Goal: Task Accomplishment & Management: Use online tool/utility

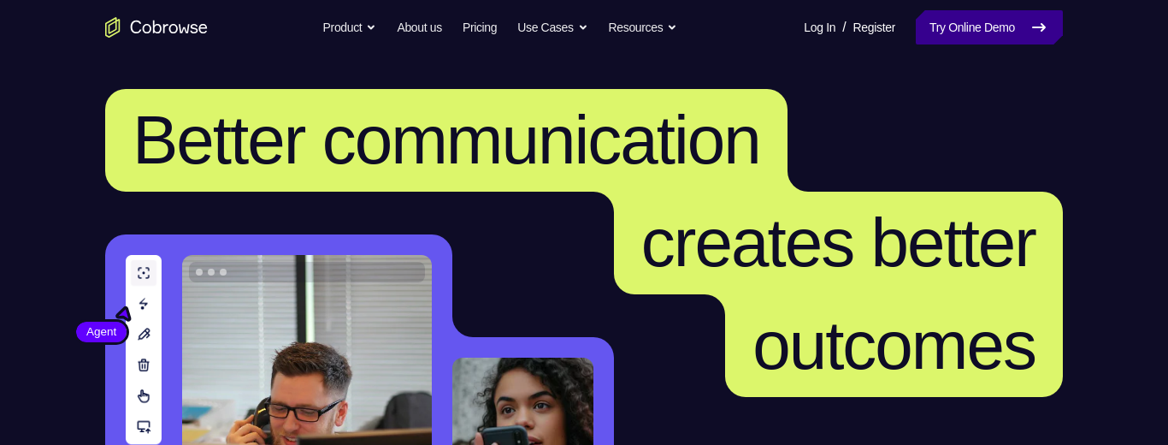
click at [980, 33] on link "Try Online Demo" at bounding box center [989, 27] width 147 height 34
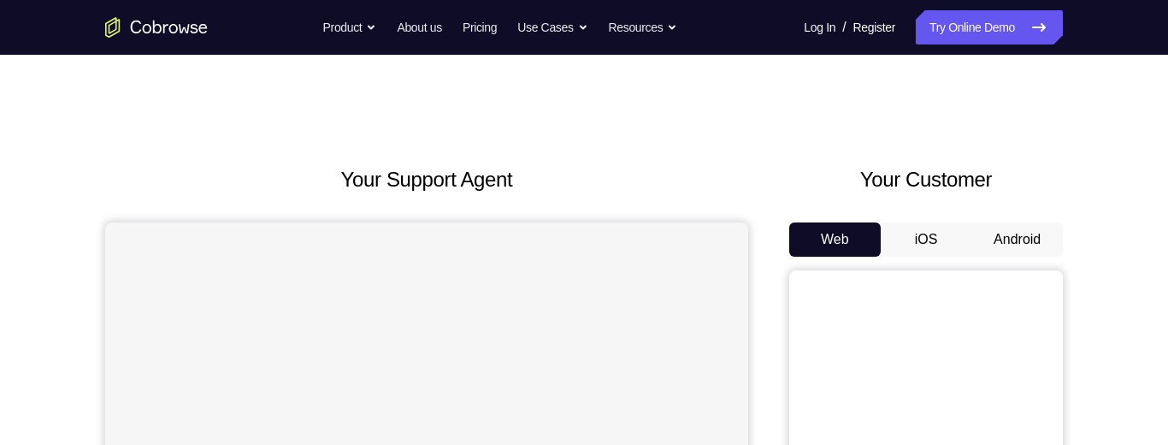
click at [1021, 232] on button "Android" at bounding box center [1016, 239] width 91 height 34
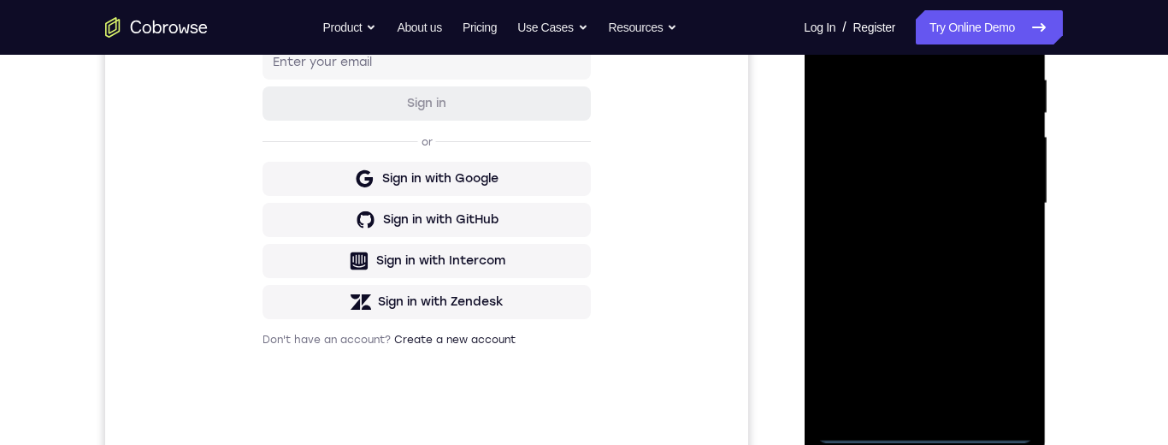
scroll to position [335, 0]
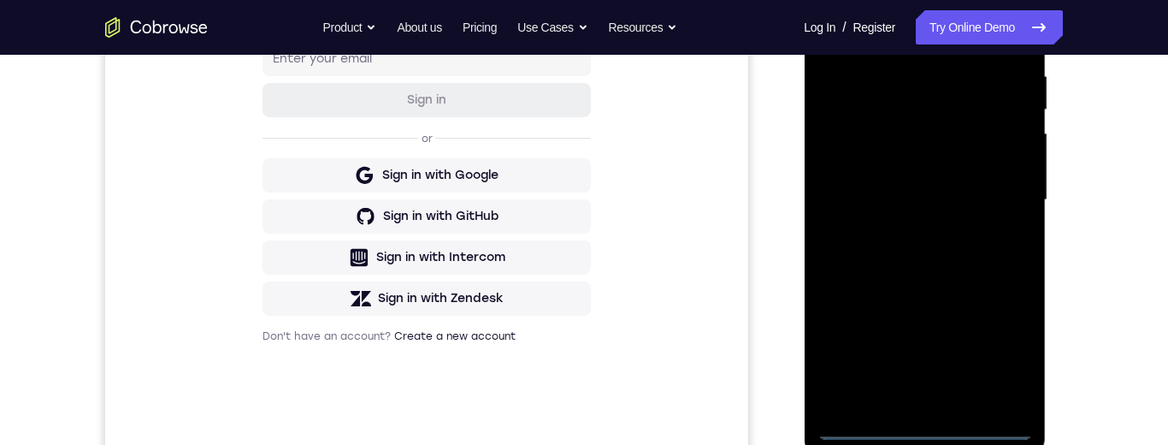
click at [930, 429] on div at bounding box center [923, 200] width 215 height 479
click at [1007, 359] on div at bounding box center [923, 200] width 215 height 479
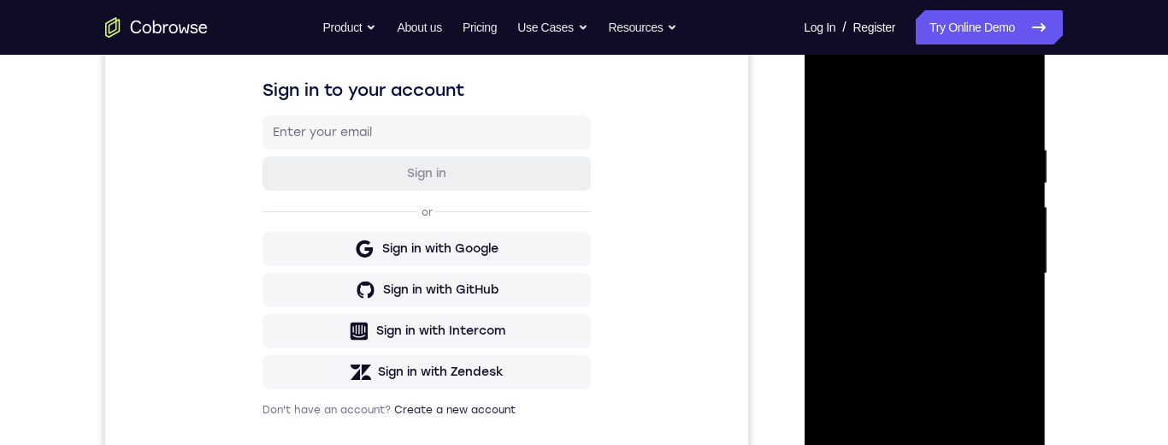
scroll to position [211, 0]
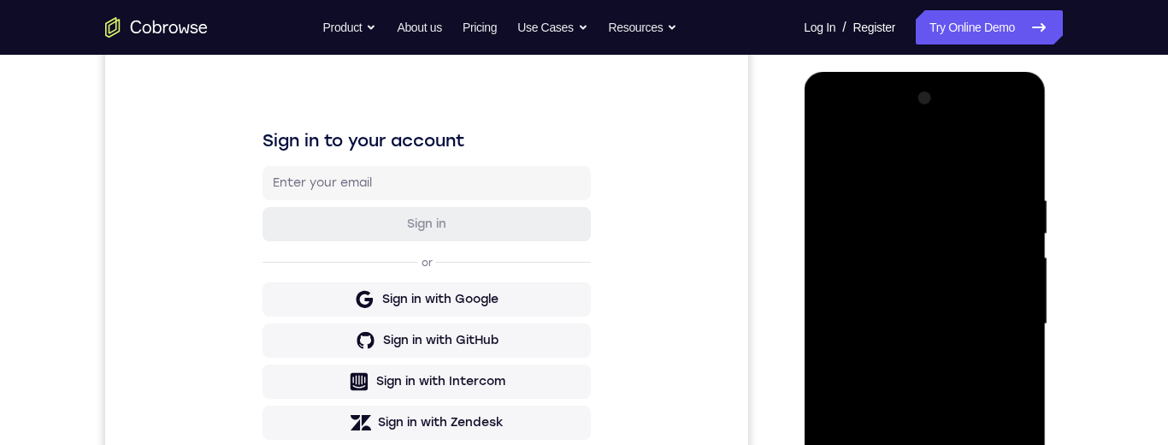
click at [896, 157] on div at bounding box center [923, 324] width 215 height 479
click at [1000, 325] on div at bounding box center [923, 324] width 215 height 479
click at [910, 364] on div at bounding box center [923, 324] width 215 height 479
click at [934, 409] on div at bounding box center [923, 324] width 215 height 479
click at [975, 303] on div at bounding box center [923, 324] width 215 height 479
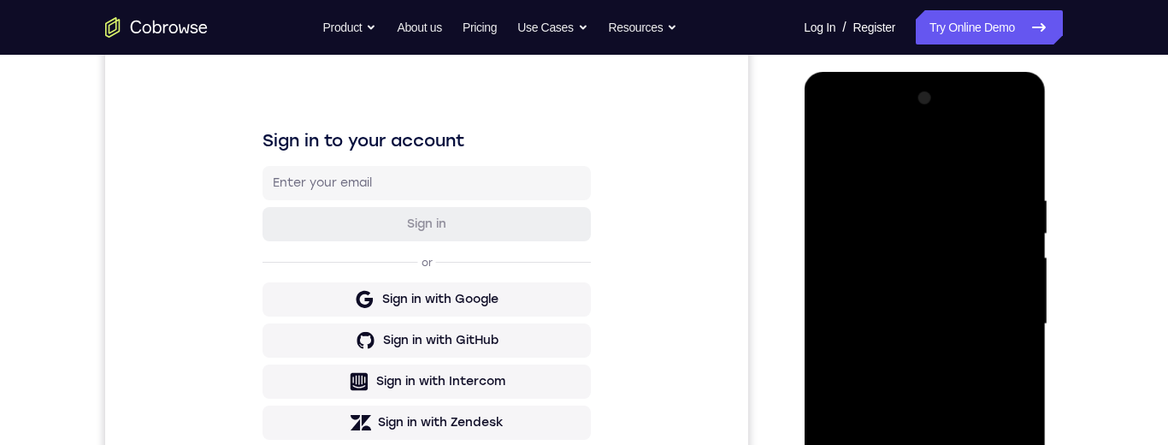
scroll to position [215, 0]
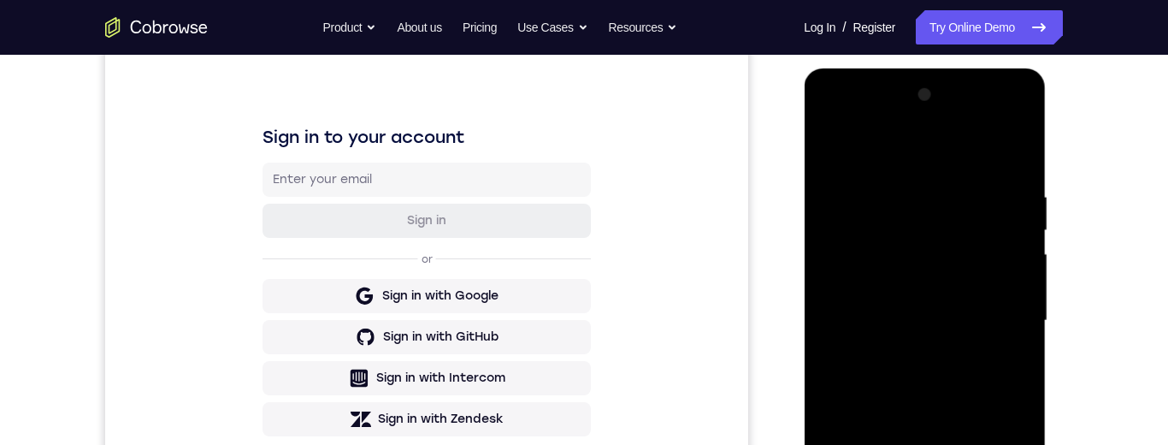
click at [975, 317] on div at bounding box center [923, 320] width 215 height 479
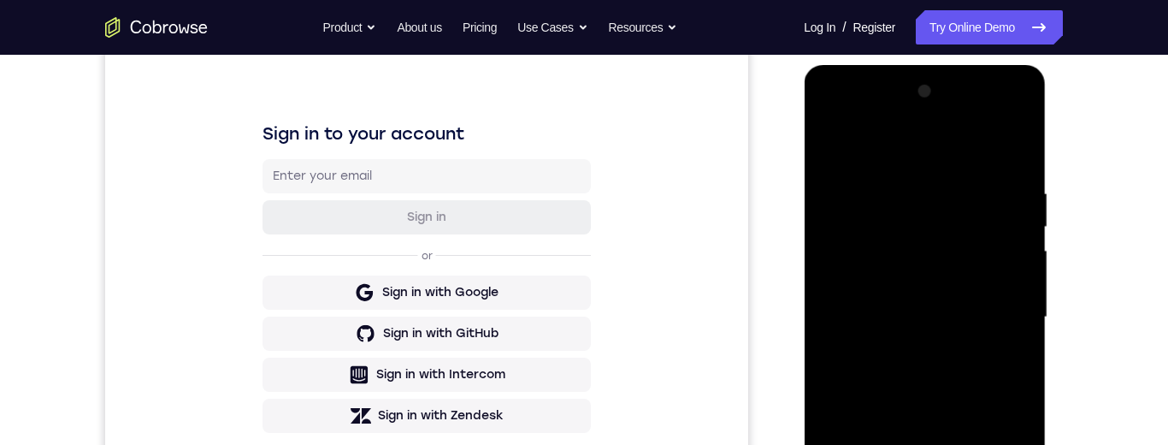
click at [948, 293] on div at bounding box center [923, 317] width 215 height 479
click at [911, 319] on div at bounding box center [923, 317] width 215 height 479
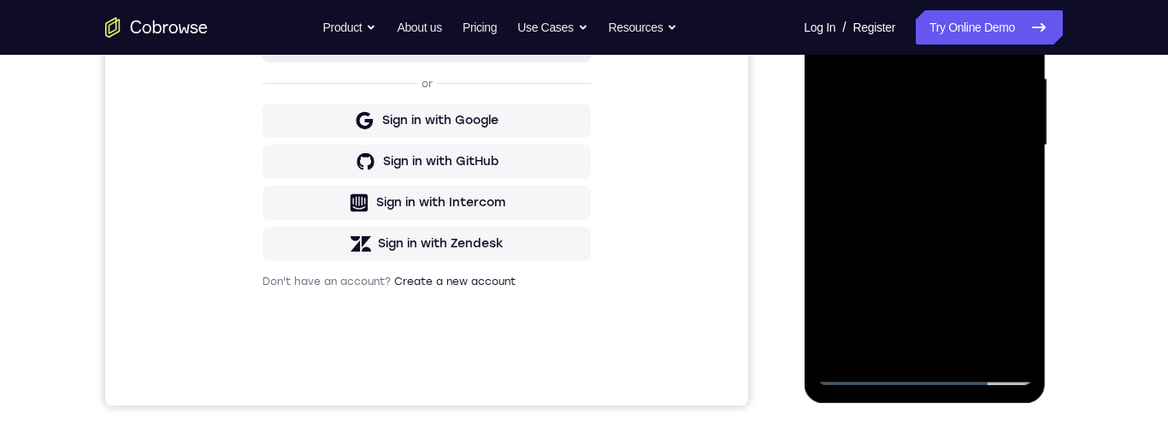
scroll to position [345, 0]
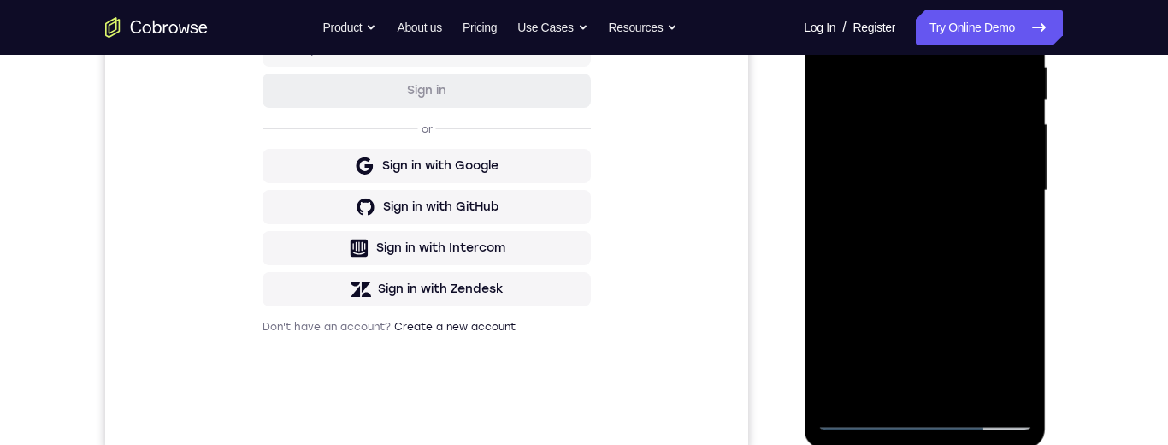
click at [979, 370] on div at bounding box center [923, 190] width 215 height 479
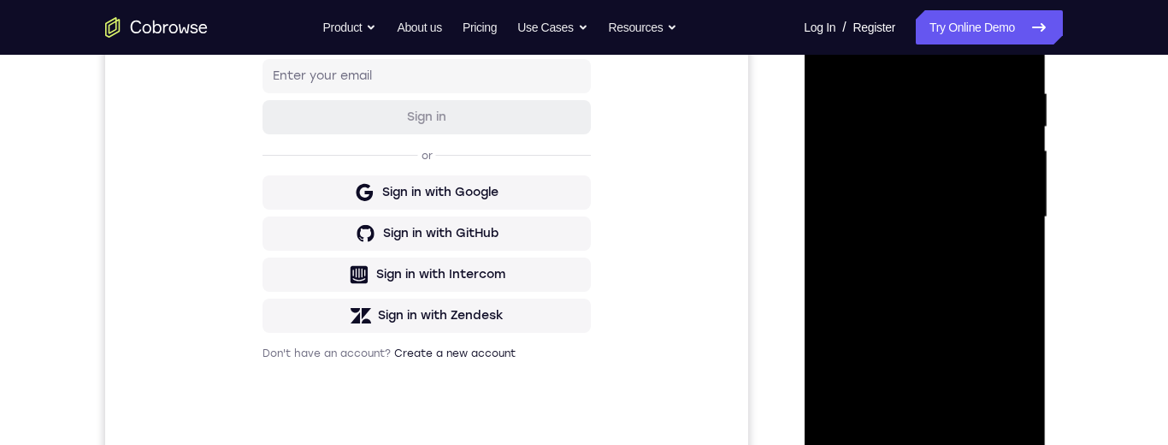
click at [999, 161] on div at bounding box center [923, 217] width 215 height 479
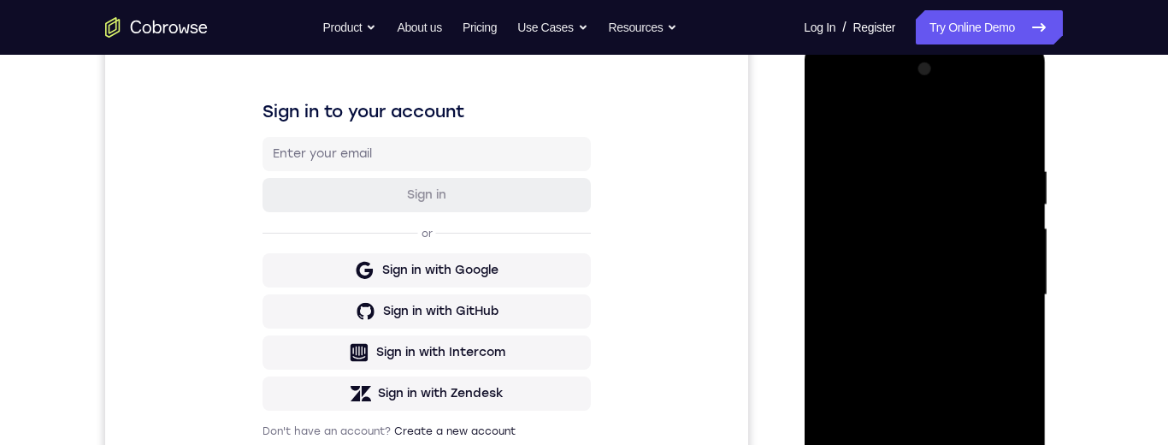
click at [945, 207] on div at bounding box center [923, 295] width 215 height 479
click at [953, 221] on div at bounding box center [923, 295] width 215 height 479
click at [861, 205] on div at bounding box center [923, 295] width 215 height 479
click at [932, 345] on div at bounding box center [923, 295] width 215 height 479
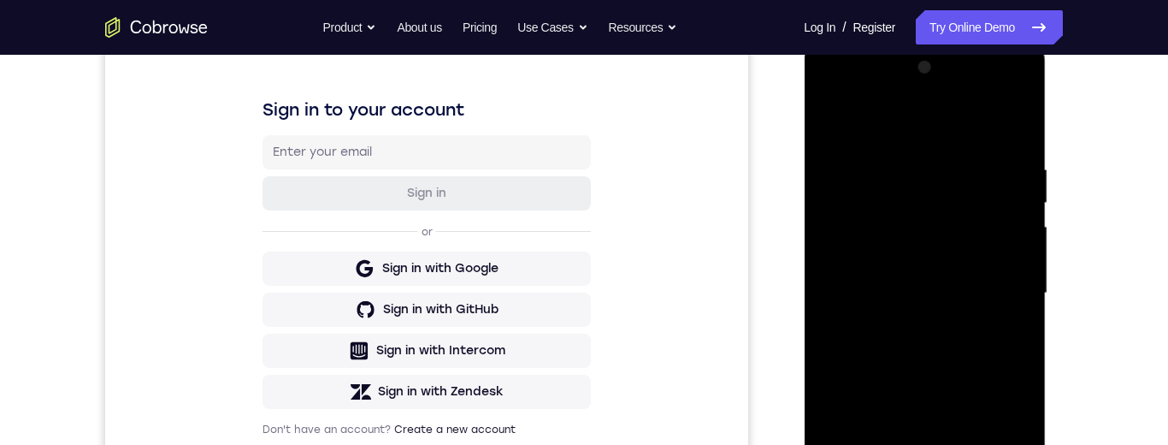
click at [1021, 297] on div at bounding box center [923, 293] width 215 height 479
click at [1022, 297] on div at bounding box center [923, 293] width 215 height 479
click at [1021, 295] on div at bounding box center [923, 293] width 215 height 479
click at [1019, 297] on div at bounding box center [923, 293] width 215 height 479
click at [896, 162] on div at bounding box center [923, 293] width 215 height 479
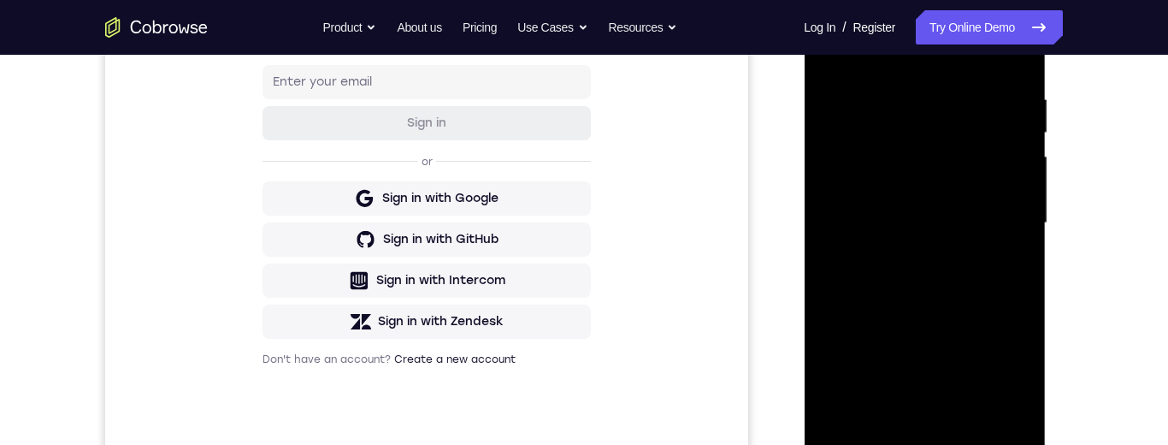
scroll to position [313, 0]
click at [1021, 296] on div at bounding box center [923, 222] width 215 height 479
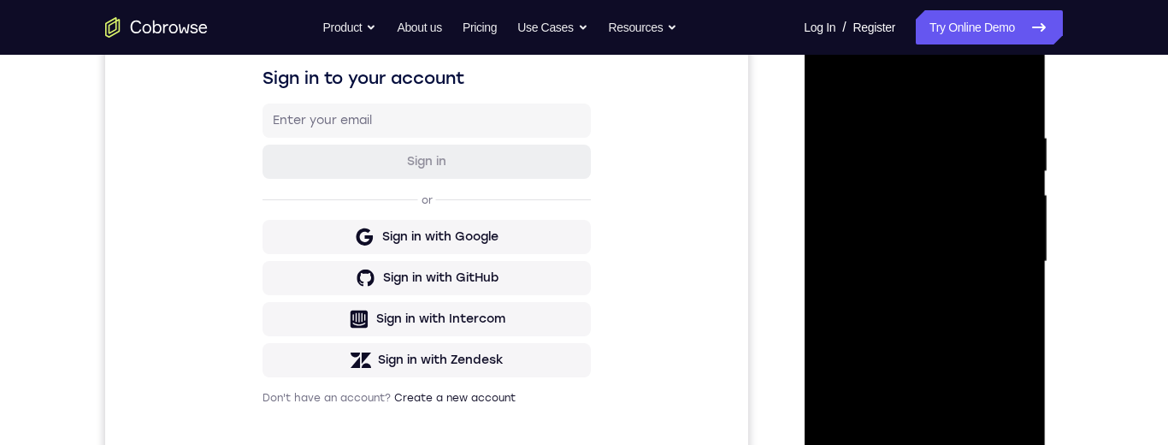
click at [1022, 295] on div at bounding box center [923, 261] width 215 height 479
click at [1024, 301] on div at bounding box center [923, 261] width 215 height 479
click at [1019, 283] on div at bounding box center [923, 261] width 215 height 479
click at [1022, 285] on div at bounding box center [923, 261] width 215 height 479
click at [1022, 289] on div at bounding box center [923, 261] width 215 height 479
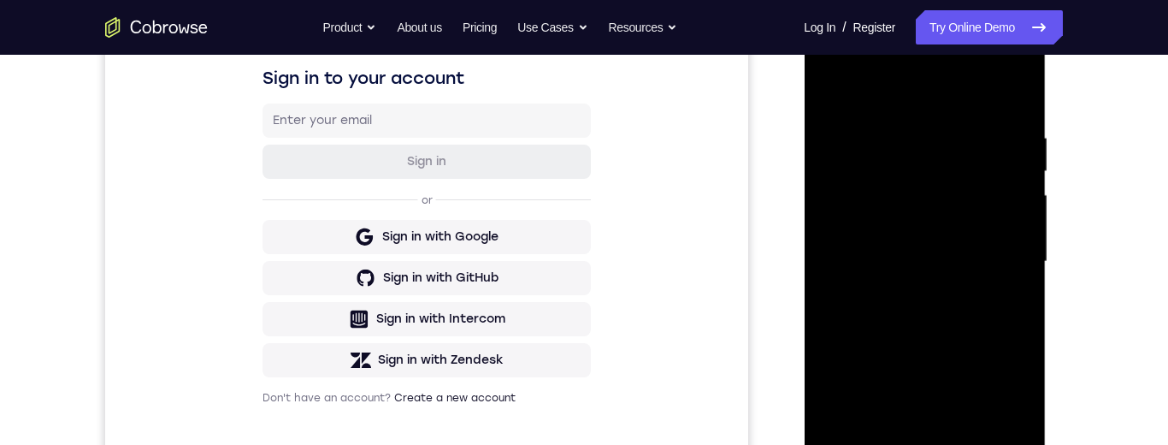
scroll to position [233, 0]
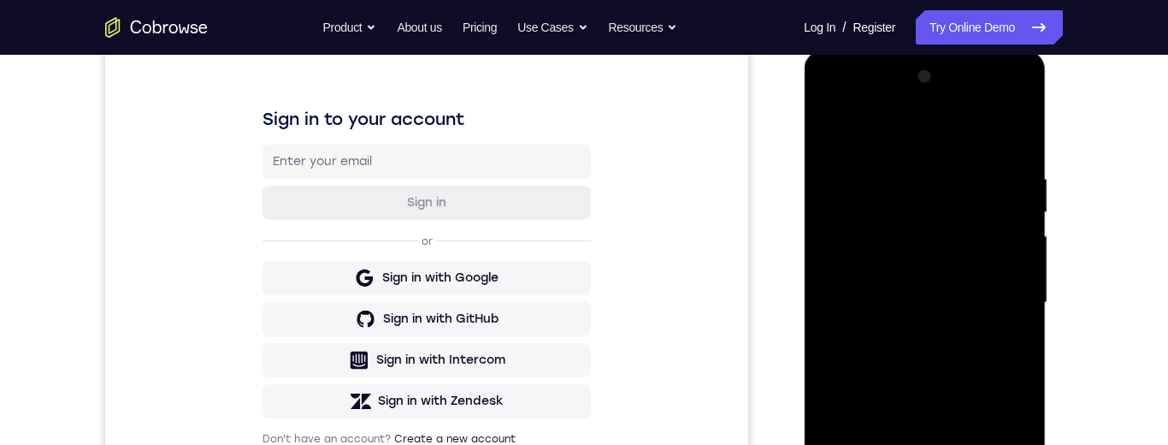
click at [1022, 285] on div at bounding box center [923, 302] width 215 height 479
click at [1027, 284] on div at bounding box center [923, 302] width 215 height 479
click at [1028, 286] on div at bounding box center [923, 302] width 215 height 479
click at [1031, 272] on div at bounding box center [925, 304] width 242 height 509
click at [1027, 274] on div at bounding box center [923, 302] width 215 height 479
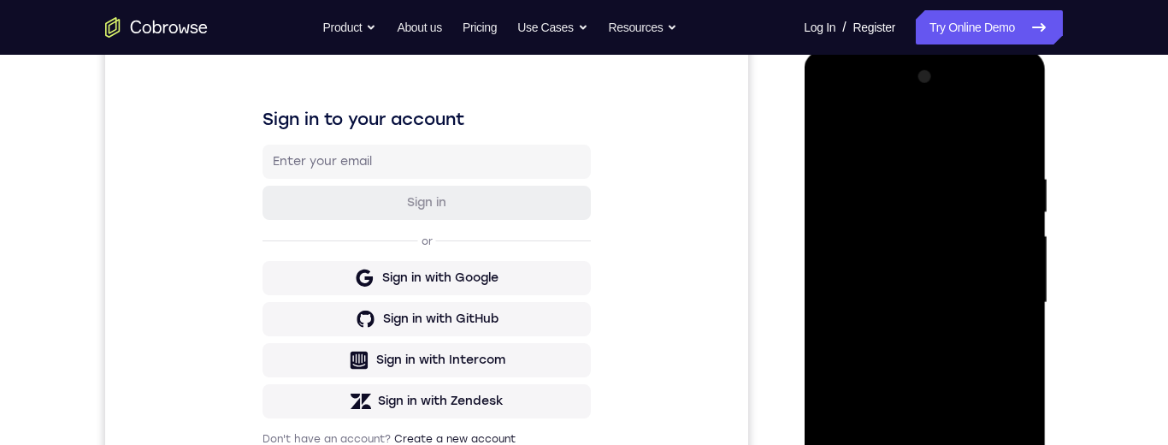
click at [1022, 278] on div at bounding box center [923, 302] width 215 height 479
click at [1025, 276] on div at bounding box center [923, 302] width 215 height 479
click at [1028, 278] on div at bounding box center [923, 302] width 215 height 479
click at [1016, 262] on div at bounding box center [923, 302] width 215 height 479
click at [1020, 241] on div at bounding box center [923, 302] width 215 height 479
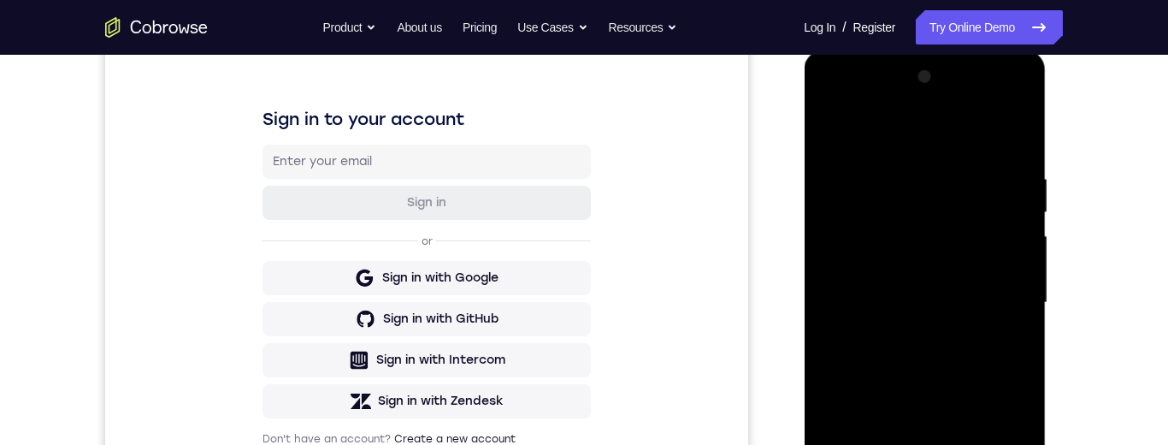
scroll to position [259, 0]
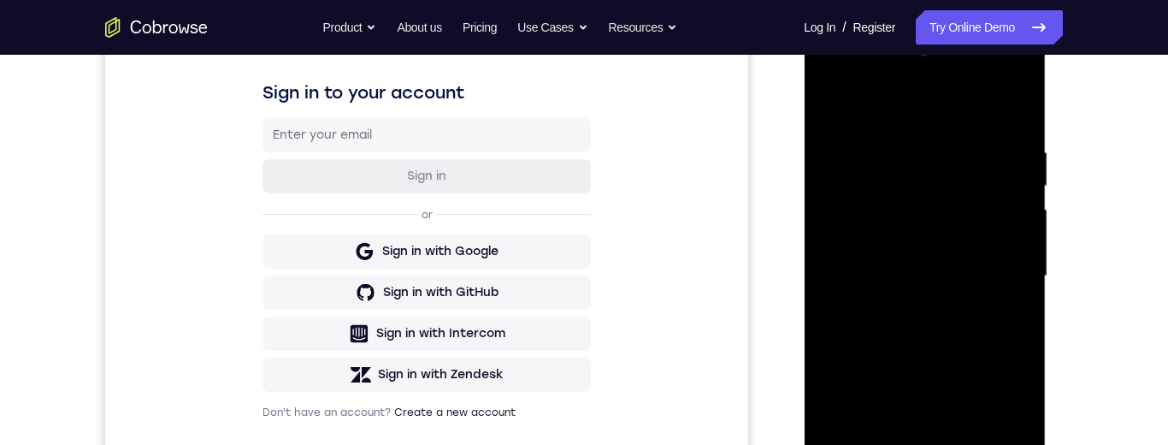
click at [1010, 327] on div at bounding box center [923, 276] width 215 height 479
click at [1017, 243] on div at bounding box center [923, 276] width 215 height 479
click at [1019, 257] on div at bounding box center [923, 276] width 215 height 479
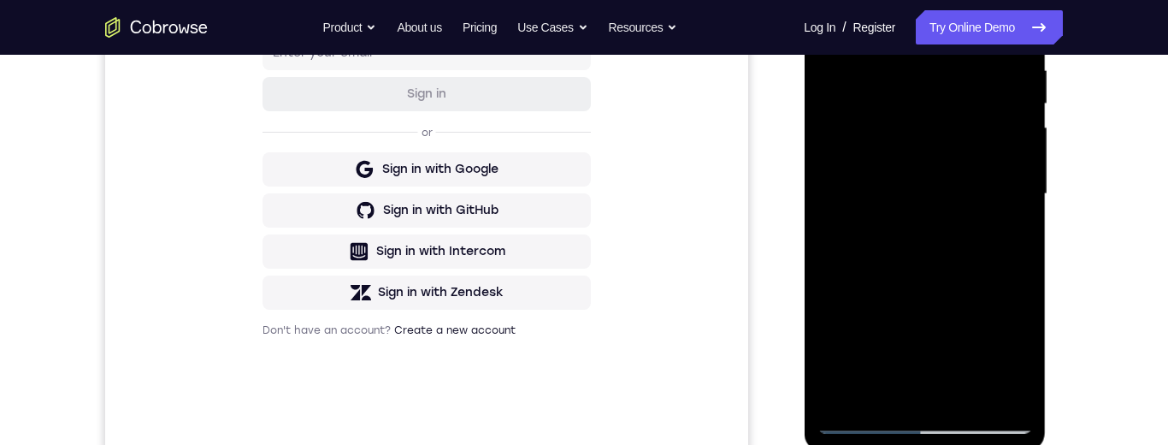
scroll to position [318, 0]
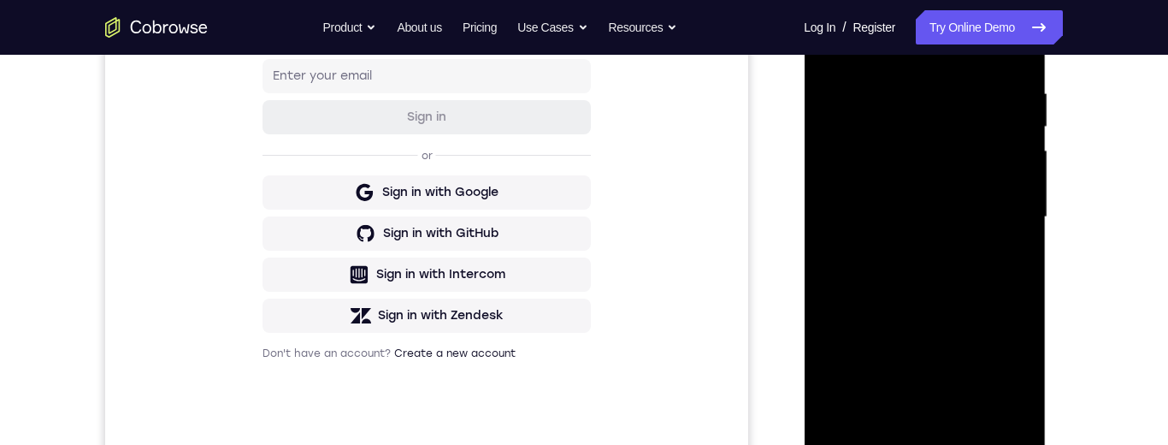
click at [1016, 53] on div at bounding box center [923, 217] width 215 height 479
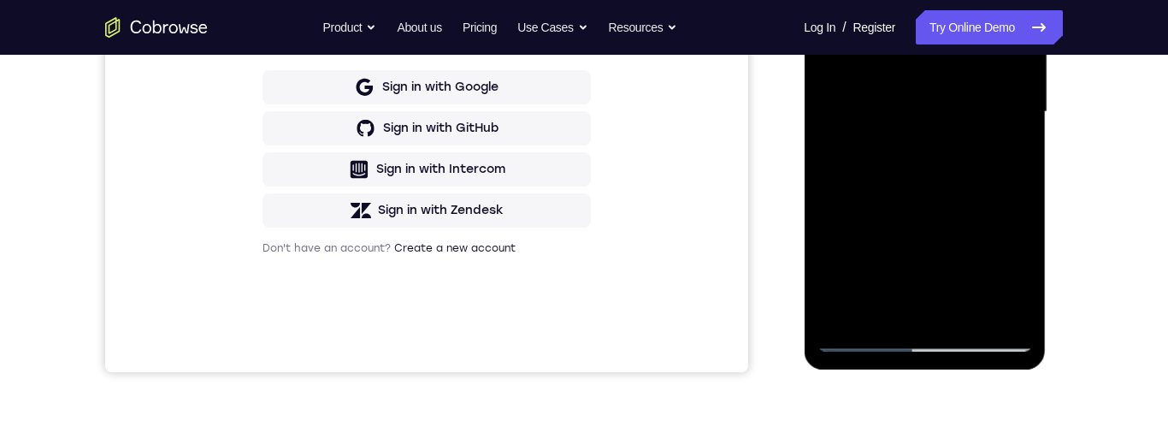
click at [964, 309] on div at bounding box center [923, 112] width 215 height 479
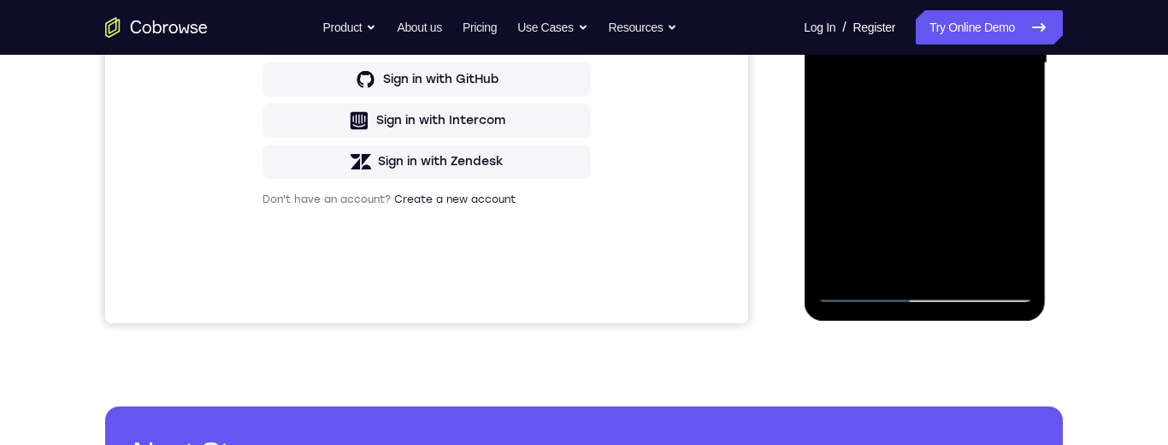
click at [919, 169] on div at bounding box center [923, 63] width 215 height 479
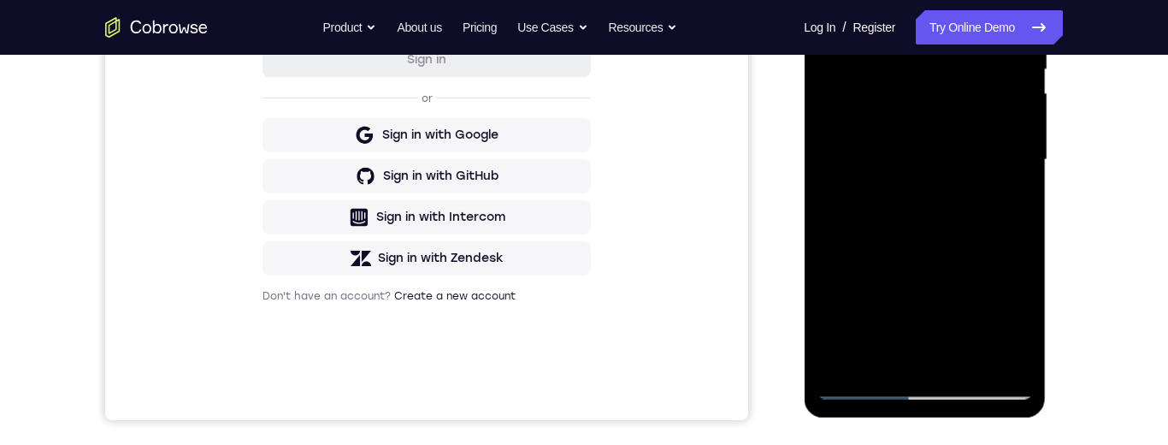
scroll to position [365, 0]
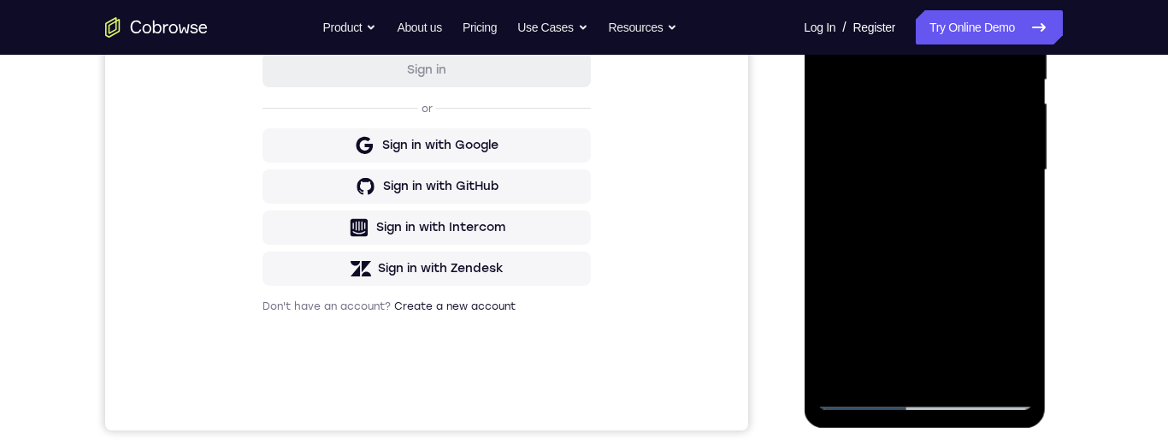
click at [967, 248] on div at bounding box center [923, 170] width 215 height 479
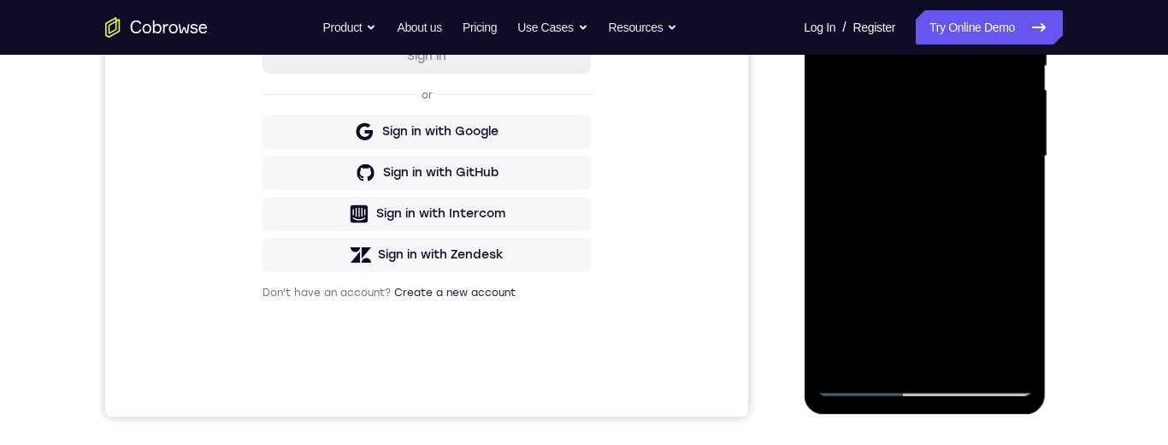
scroll to position [420, 0]
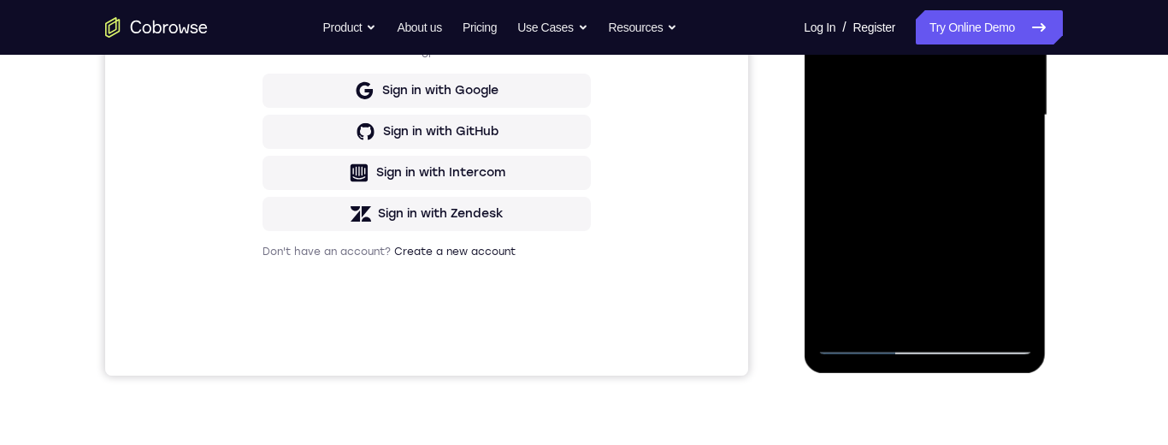
click at [884, 315] on div at bounding box center [923, 115] width 215 height 479
click at [973, 274] on div at bounding box center [923, 115] width 215 height 479
click at [969, 279] on div at bounding box center [923, 115] width 215 height 479
click at [951, 275] on div at bounding box center [923, 115] width 215 height 479
click at [999, 150] on div at bounding box center [923, 115] width 215 height 479
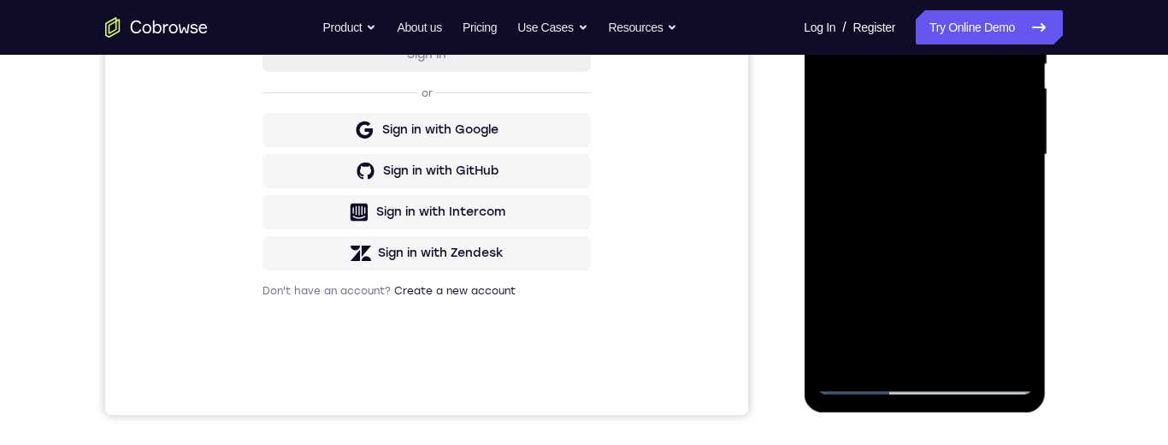
scroll to position [176, 0]
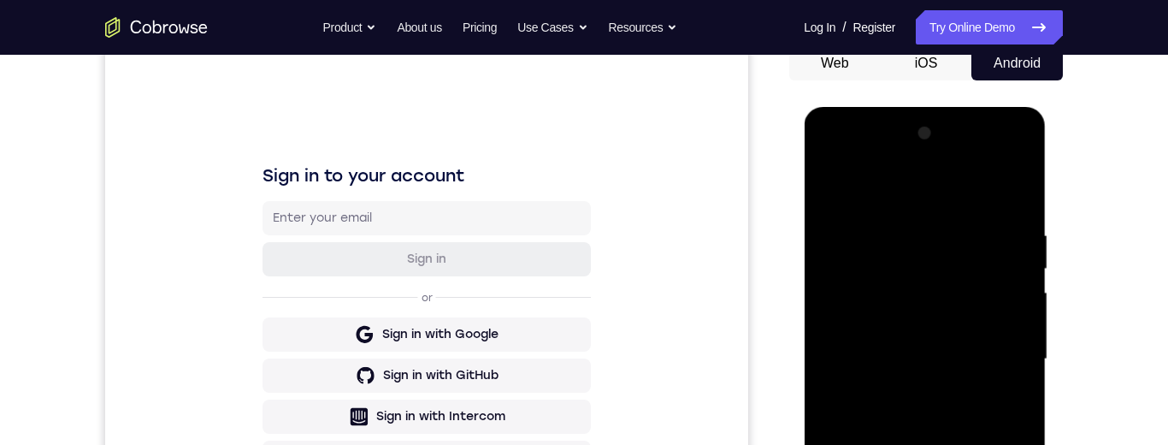
click at [831, 184] on div at bounding box center [923, 359] width 215 height 479
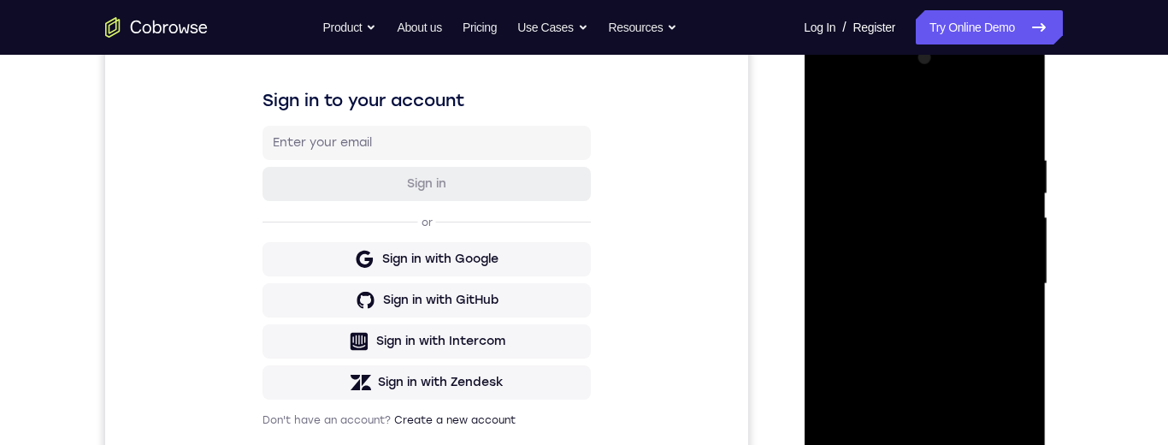
scroll to position [301, 0]
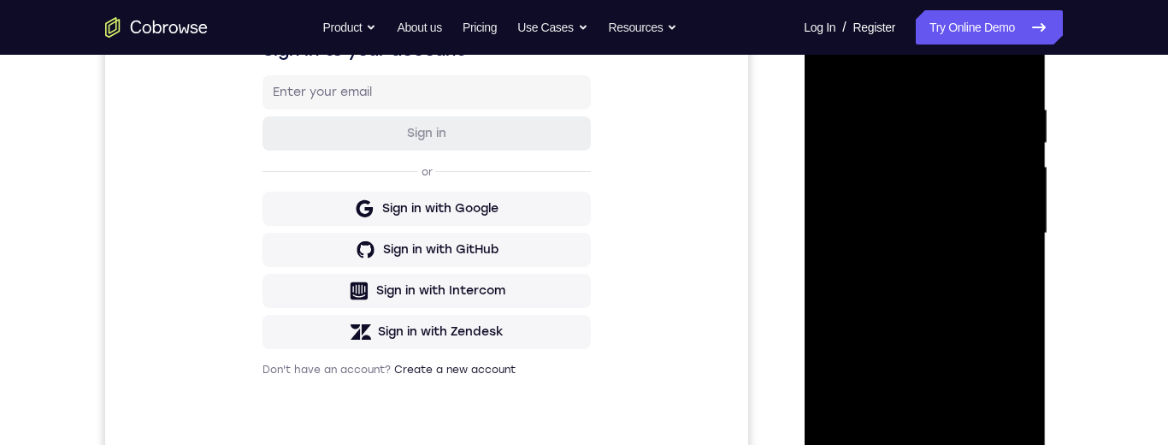
click at [1000, 278] on div at bounding box center [923, 233] width 215 height 479
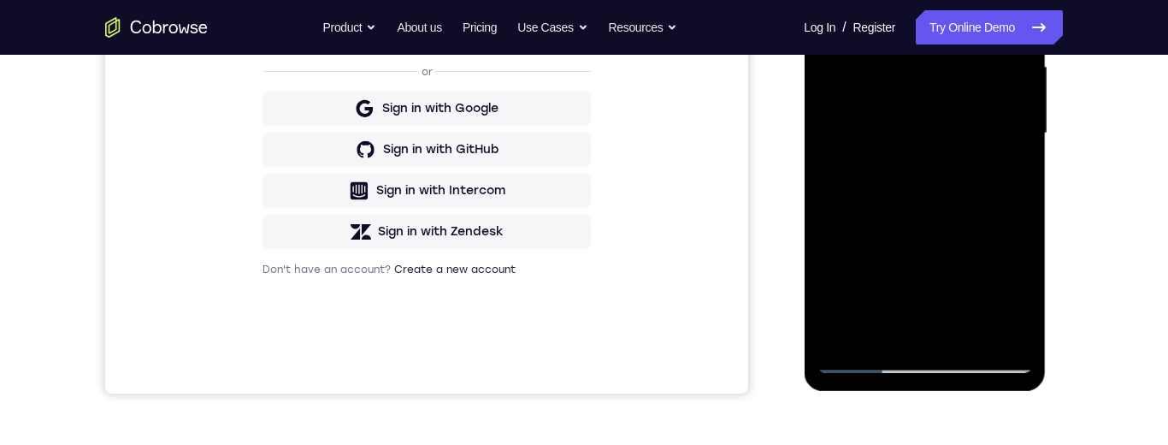
scroll to position [442, 0]
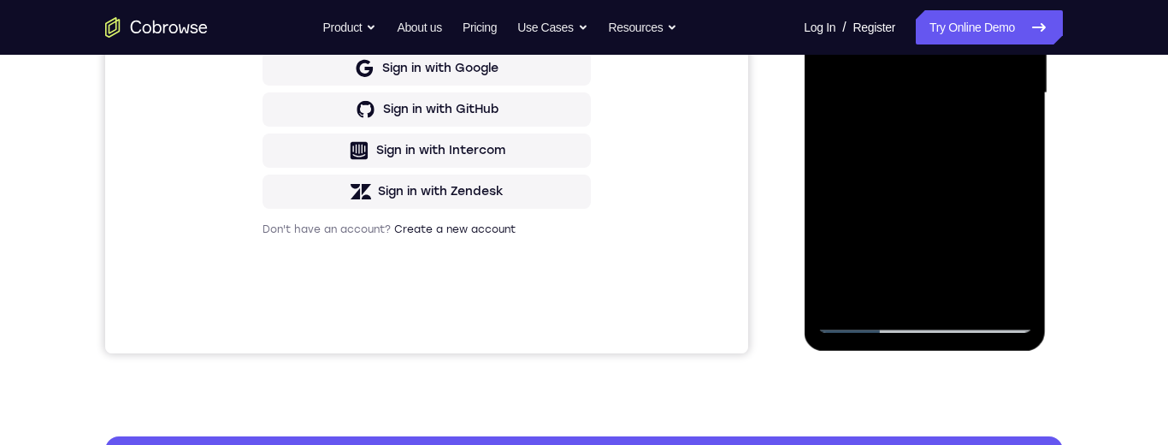
click at [918, 282] on div at bounding box center [923, 93] width 215 height 479
click at [1001, 140] on div at bounding box center [923, 93] width 215 height 479
click at [1007, 253] on div at bounding box center [923, 93] width 215 height 479
click at [1012, 136] on div at bounding box center [923, 93] width 215 height 479
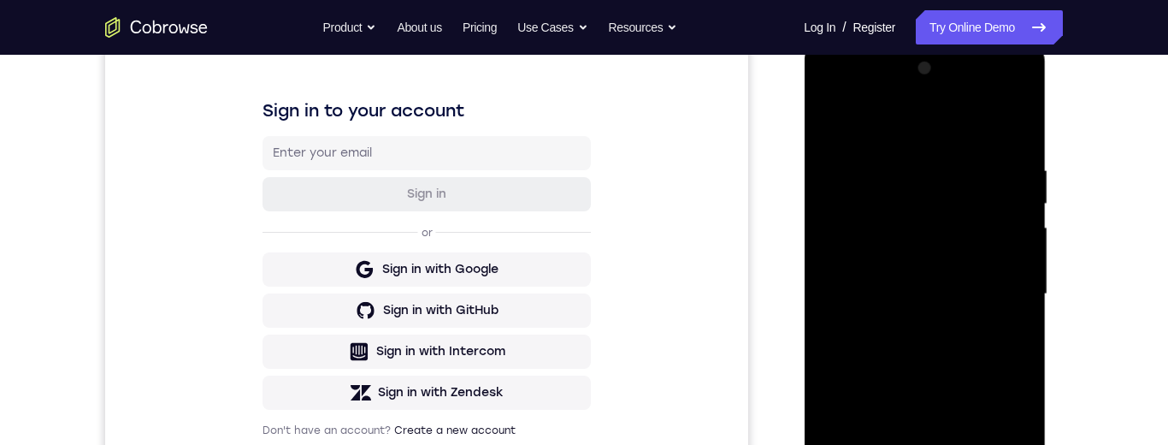
click at [827, 127] on div at bounding box center [923, 294] width 215 height 479
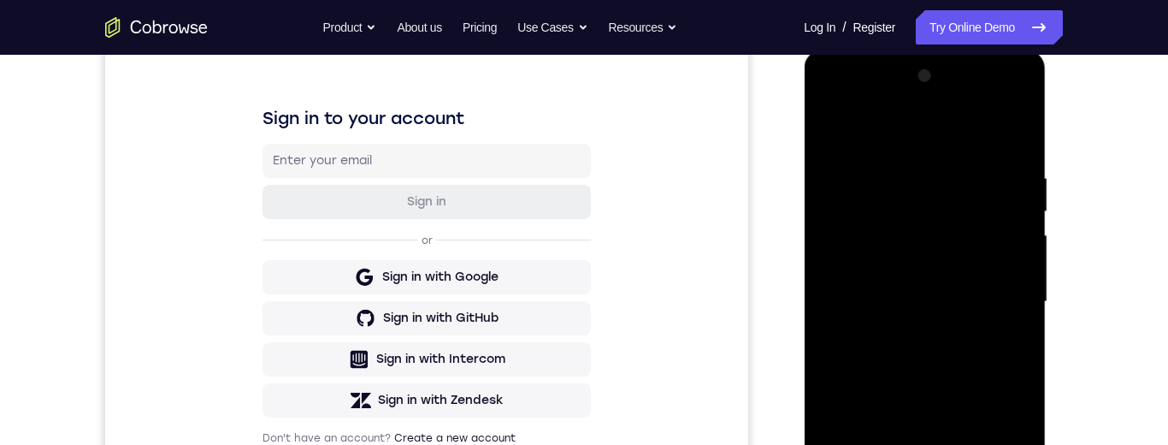
click at [993, 392] on div at bounding box center [923, 301] width 215 height 479
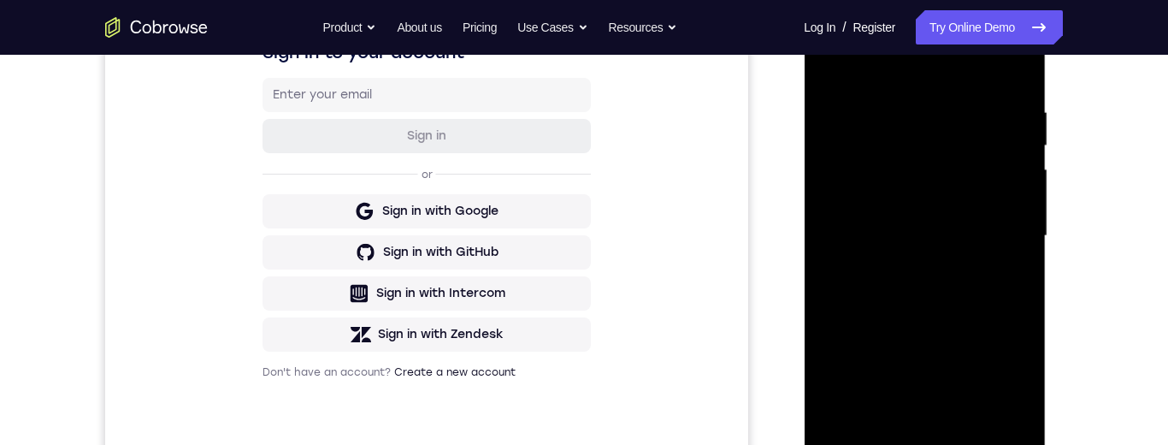
scroll to position [382, 0]
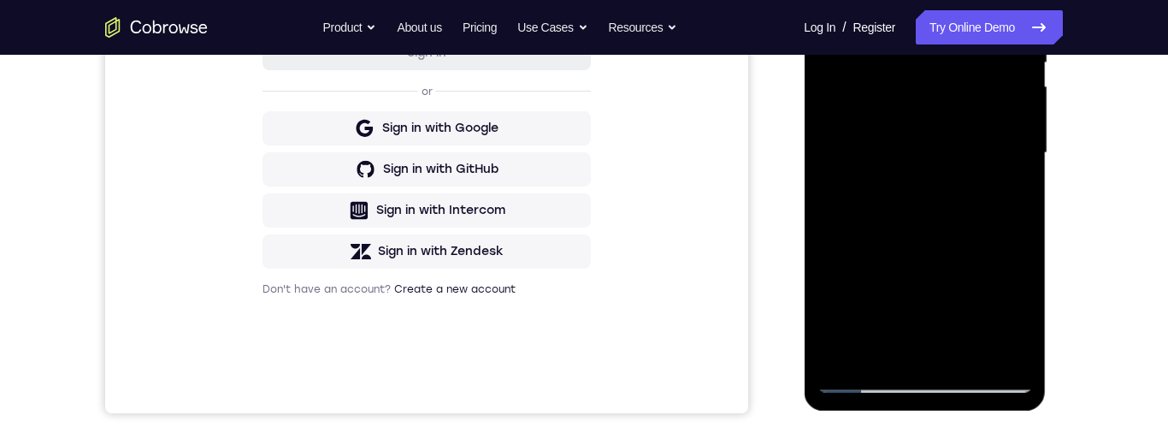
click at [1007, 196] on div at bounding box center [923, 153] width 215 height 479
click at [870, 228] on div at bounding box center [923, 153] width 215 height 479
click at [882, 195] on div at bounding box center [923, 153] width 215 height 479
click at [923, 230] on div at bounding box center [923, 153] width 215 height 479
click at [934, 194] on div at bounding box center [923, 153] width 215 height 479
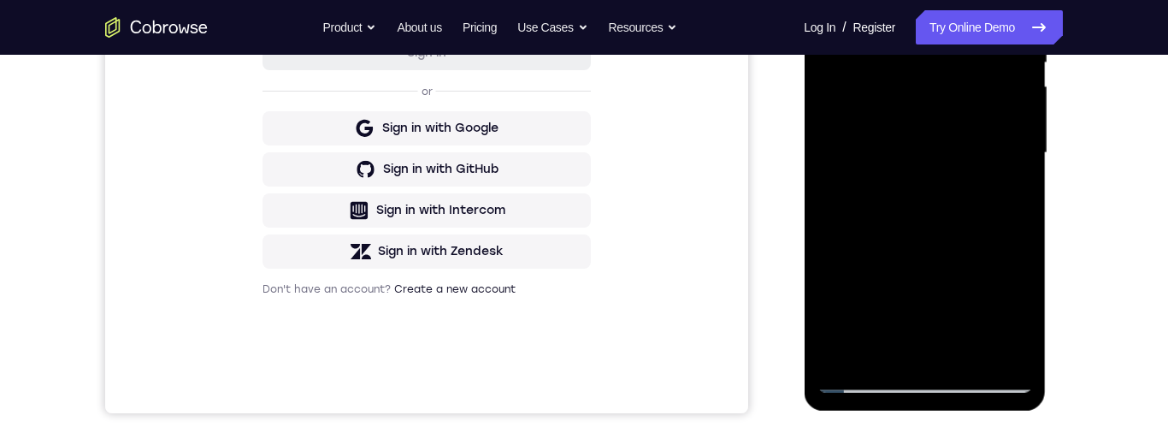
click at [882, 347] on div at bounding box center [923, 153] width 215 height 479
click at [904, 284] on div at bounding box center [923, 153] width 215 height 479
click at [919, 102] on div at bounding box center [923, 153] width 215 height 479
click at [975, 261] on div at bounding box center [923, 153] width 215 height 479
click at [1008, 196] on div at bounding box center [923, 153] width 215 height 479
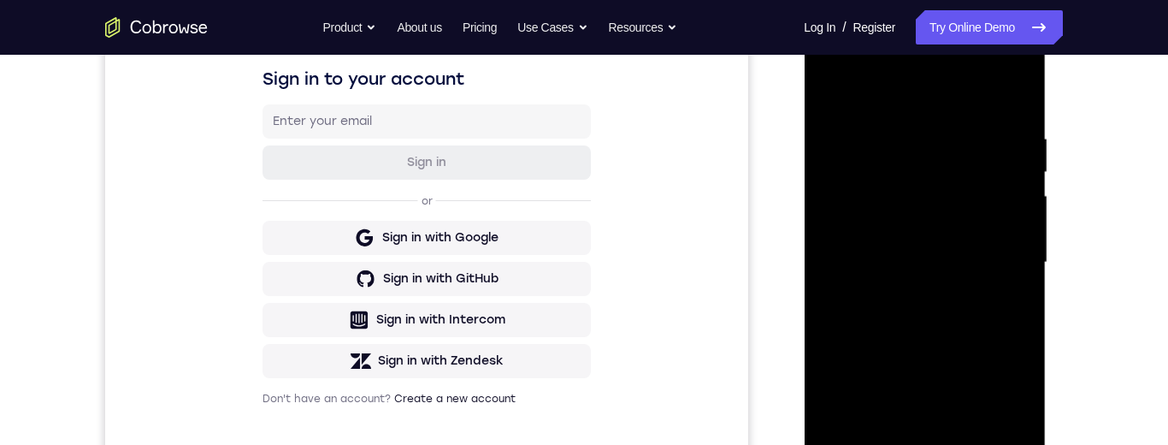
scroll to position [191, 0]
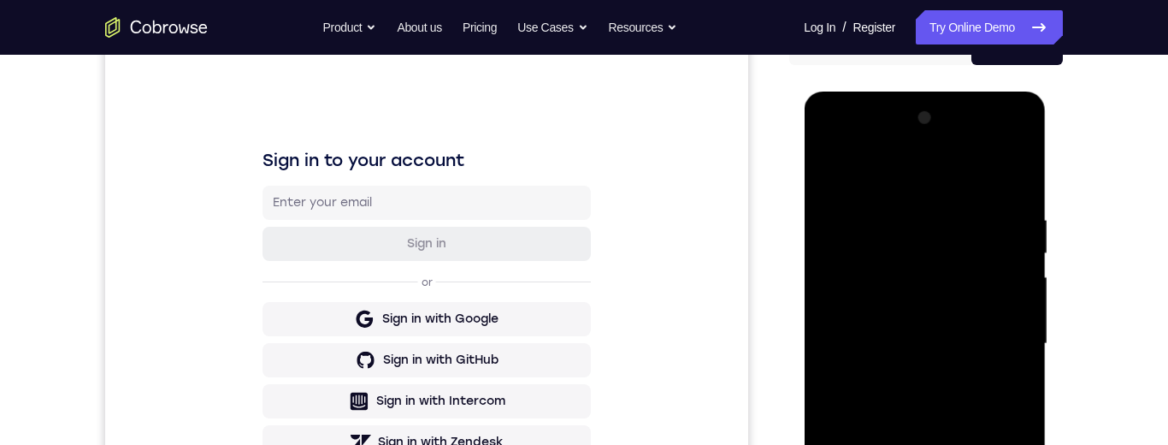
click at [887, 215] on div at bounding box center [923, 343] width 215 height 479
click at [923, 315] on div at bounding box center [923, 343] width 215 height 479
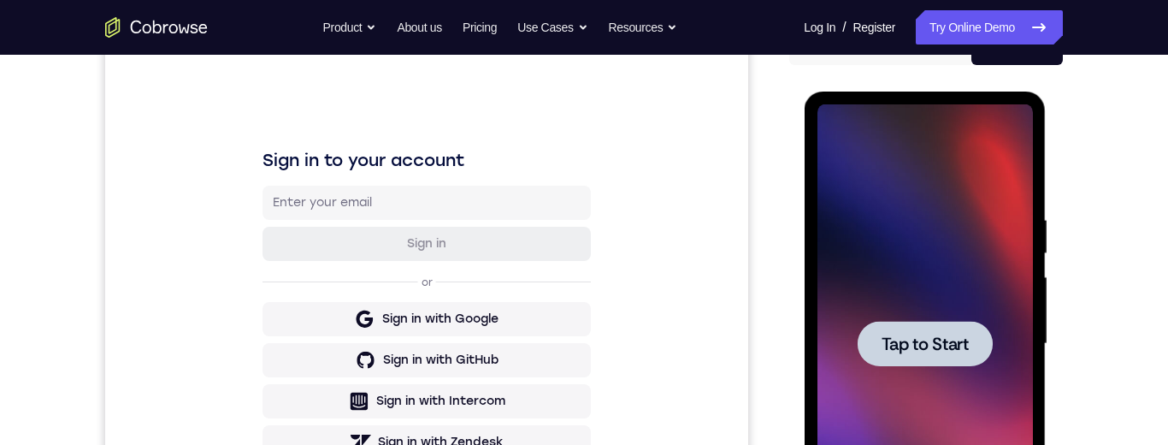
scroll to position [404, 0]
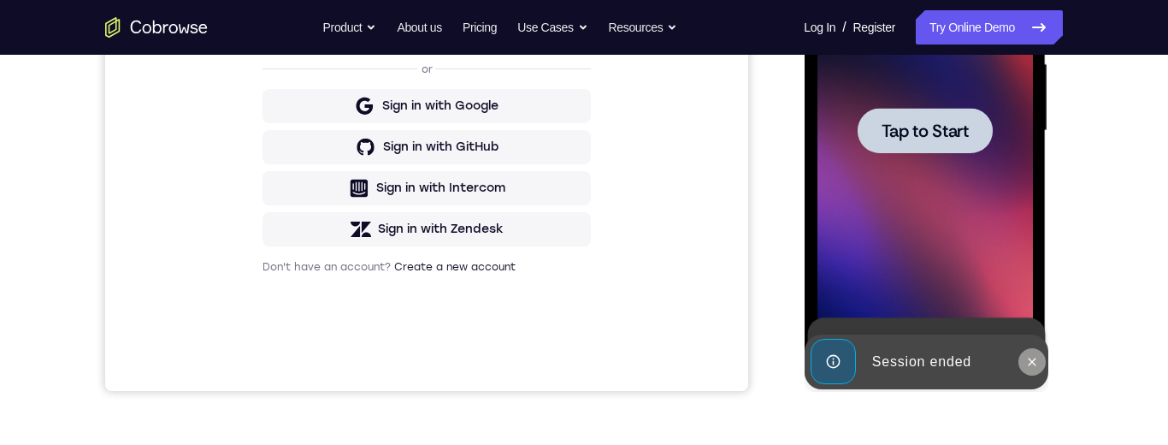
click at [1028, 360] on icon at bounding box center [1031, 362] width 14 height 14
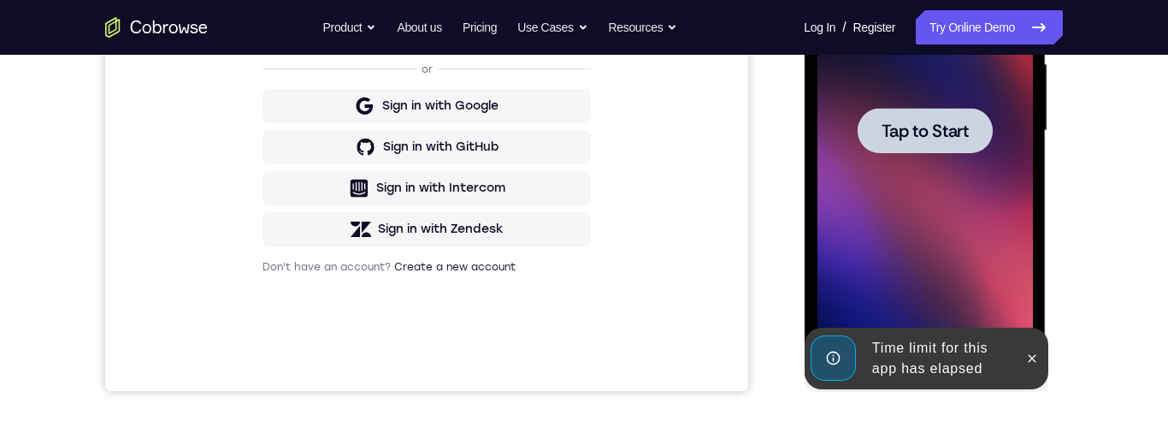
scroll to position [386, 0]
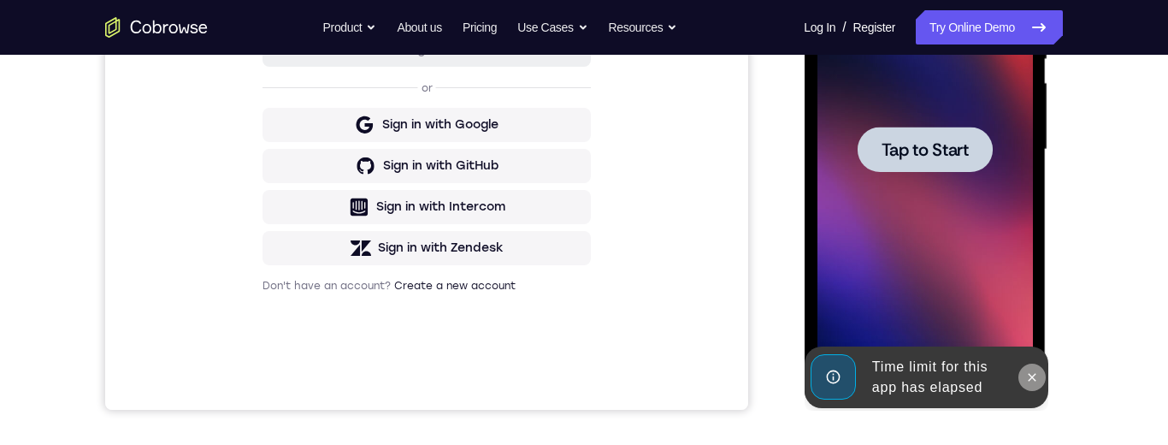
click at [1040, 372] on button at bounding box center [1030, 376] width 27 height 27
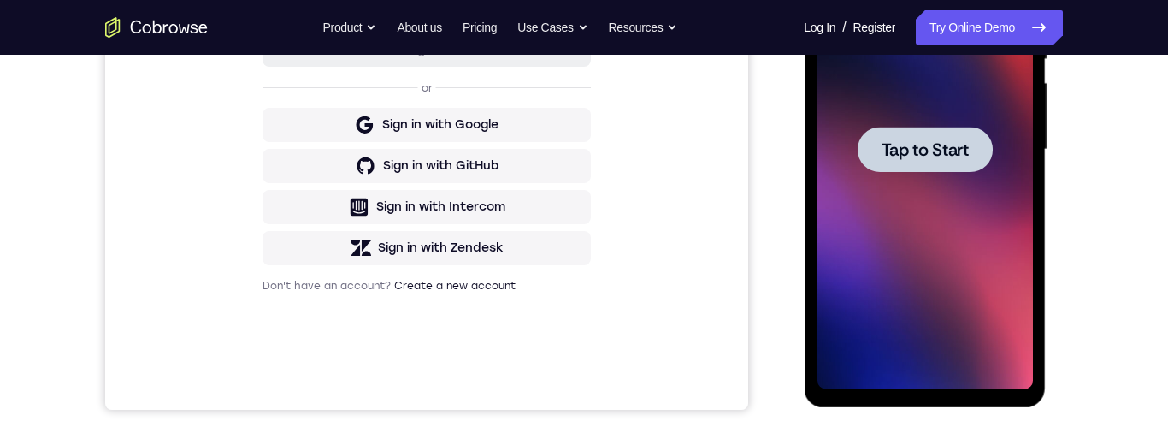
click at [956, 132] on div at bounding box center [924, 149] width 135 height 45
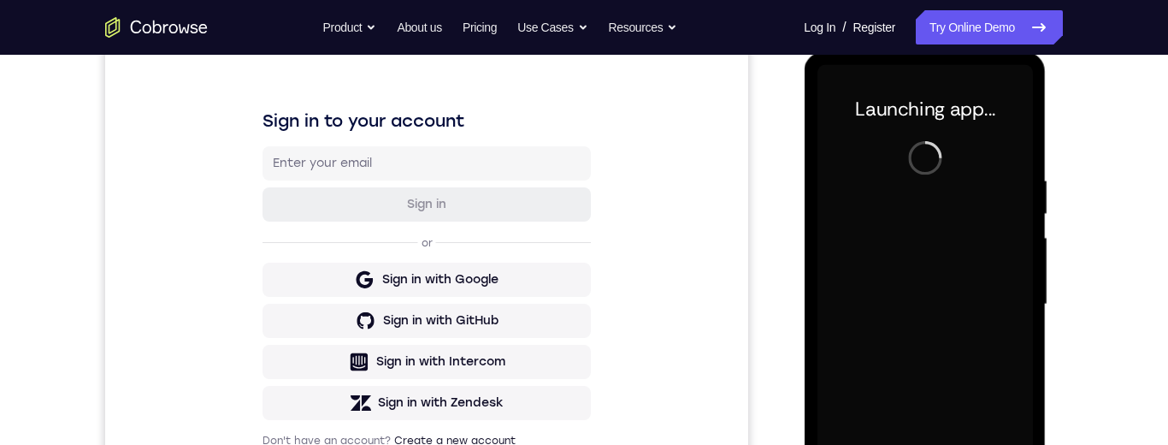
scroll to position [423, 0]
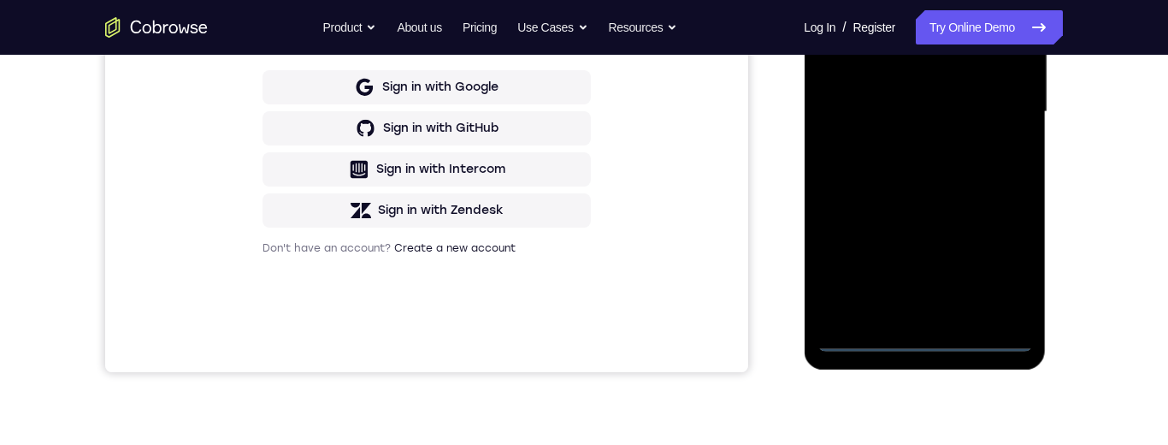
click at [927, 344] on div at bounding box center [923, 112] width 215 height 479
click at [1009, 264] on div at bounding box center [923, 112] width 215 height 479
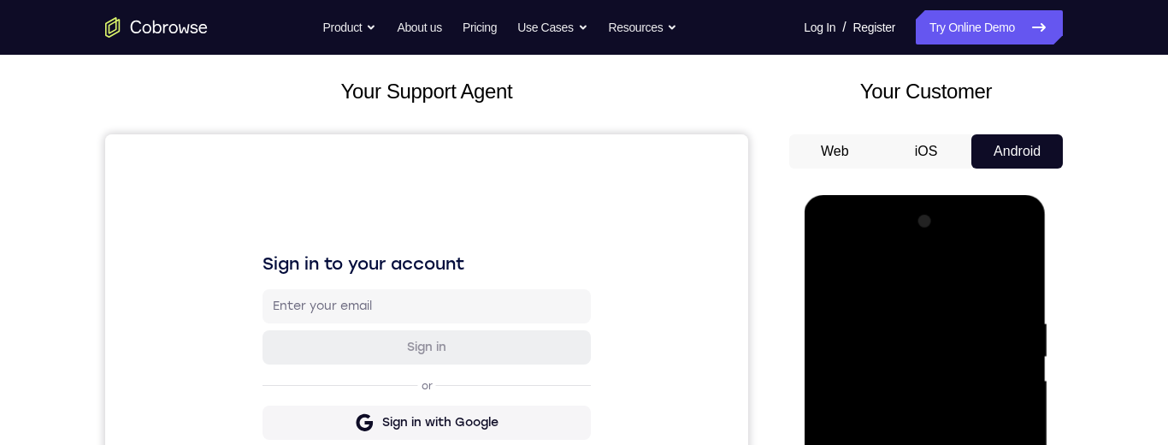
click at [925, 275] on div at bounding box center [923, 447] width 215 height 479
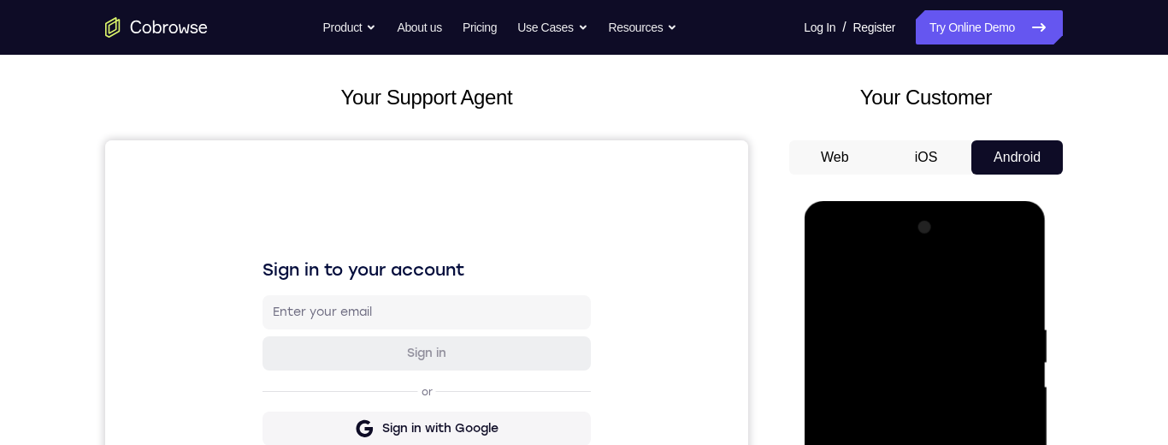
scroll to position [198, 0]
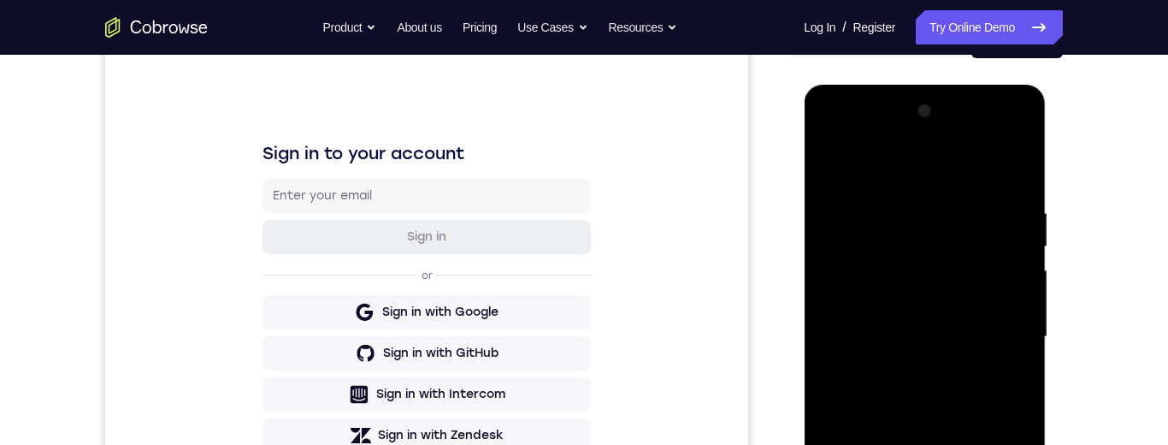
click at [1006, 331] on div at bounding box center [923, 336] width 215 height 479
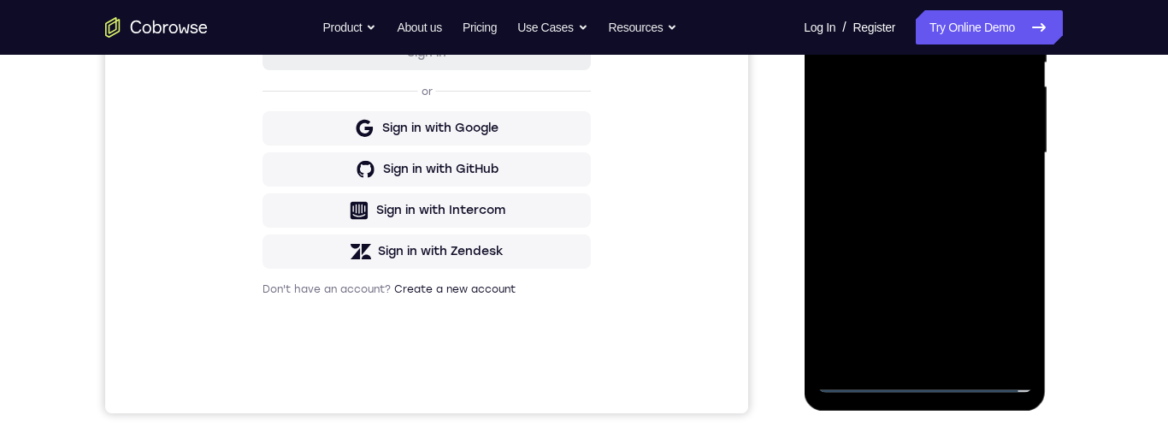
click at [906, 184] on div at bounding box center [923, 153] width 215 height 479
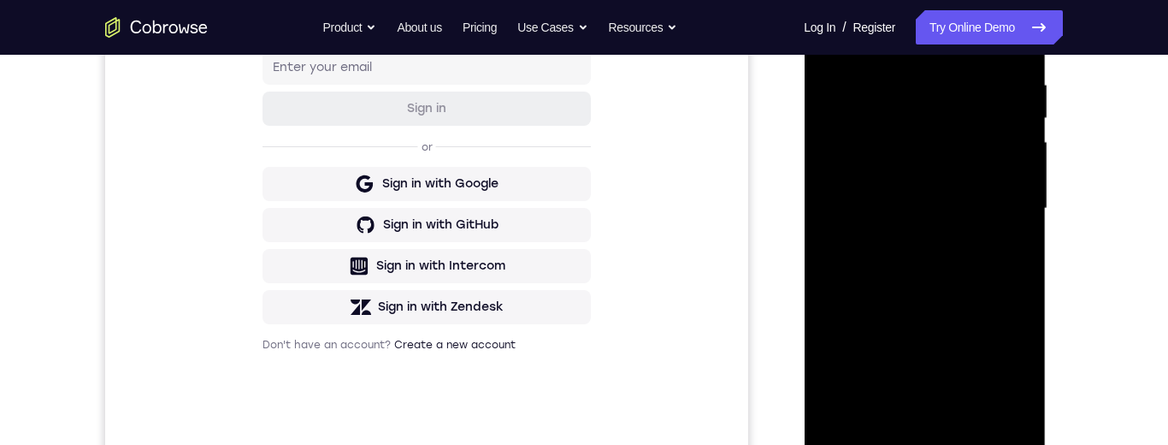
click at [928, 301] on div at bounding box center [923, 208] width 215 height 479
click at [961, 200] on div at bounding box center [923, 208] width 215 height 479
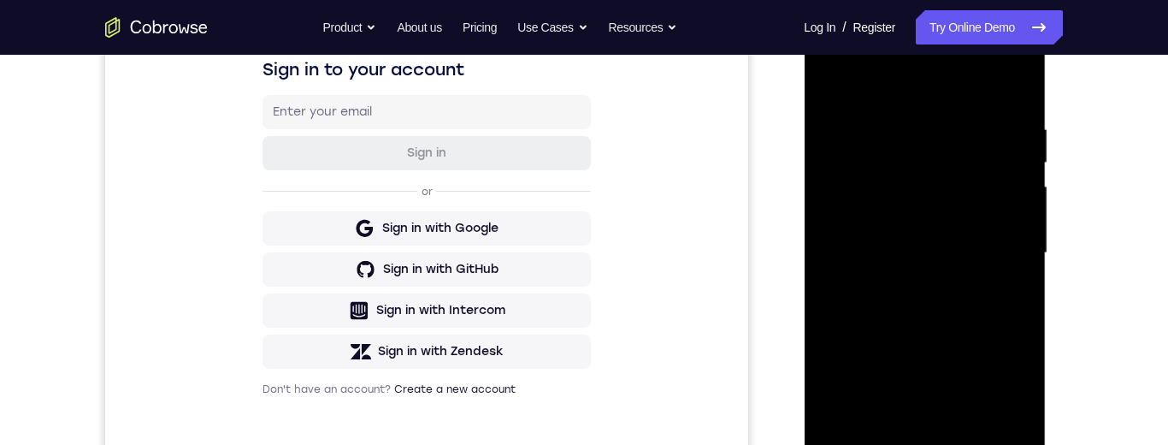
click at [966, 248] on div at bounding box center [923, 253] width 215 height 479
